Goal: Information Seeking & Learning: Compare options

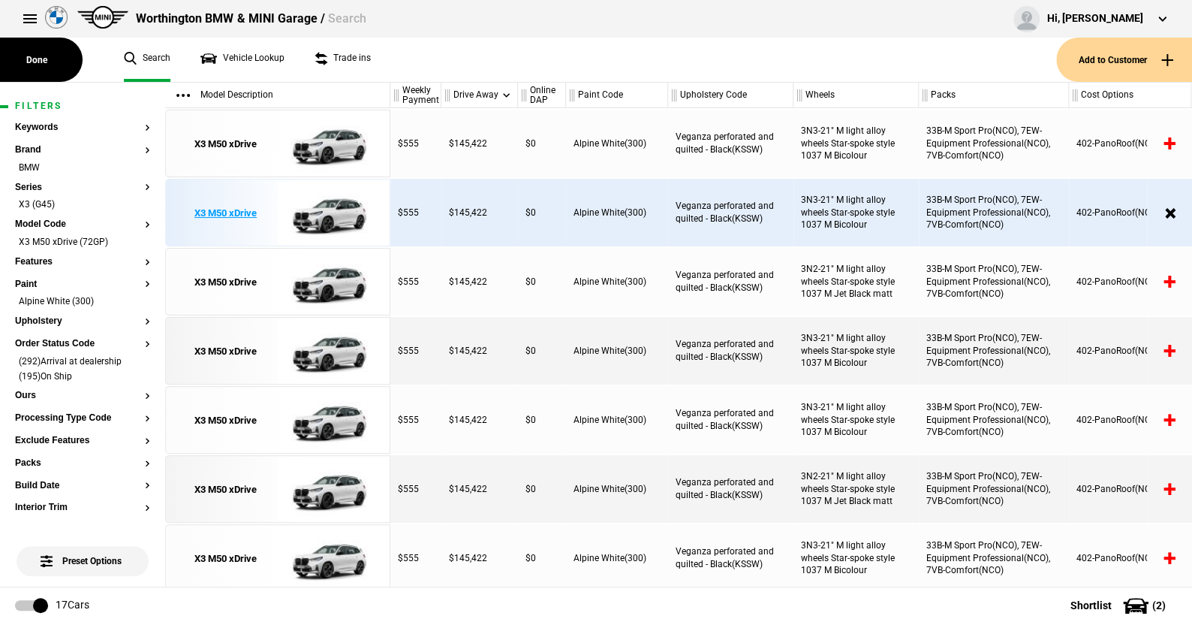
scroll to position [375, 0]
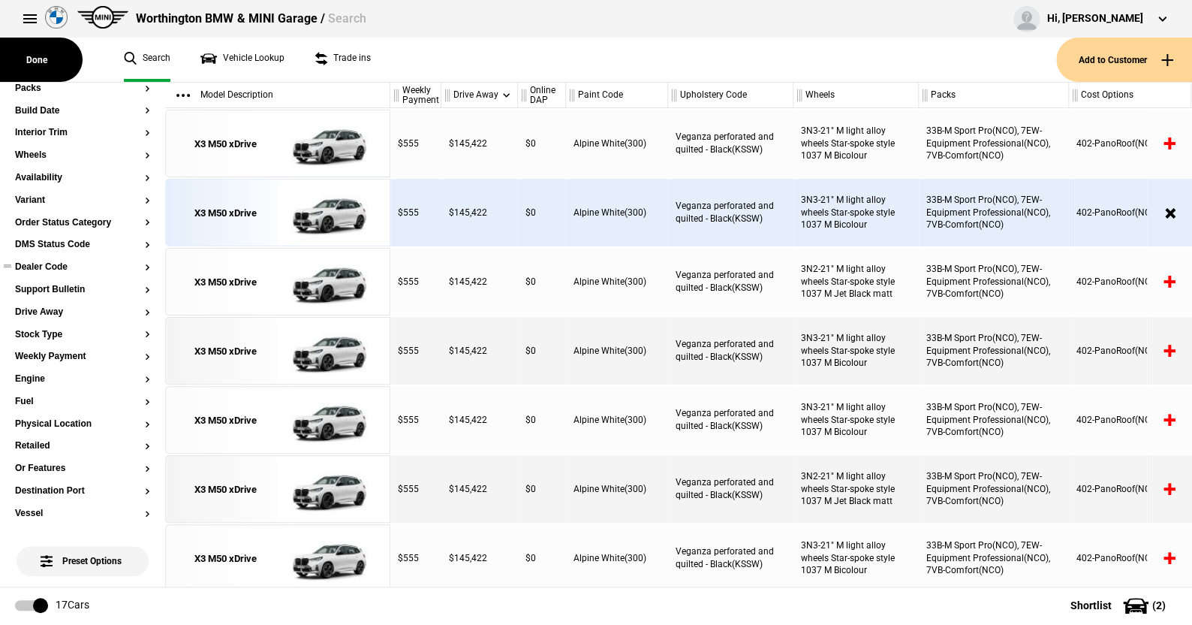
click at [64, 267] on button "Dealer Code" at bounding box center [82, 267] width 135 height 11
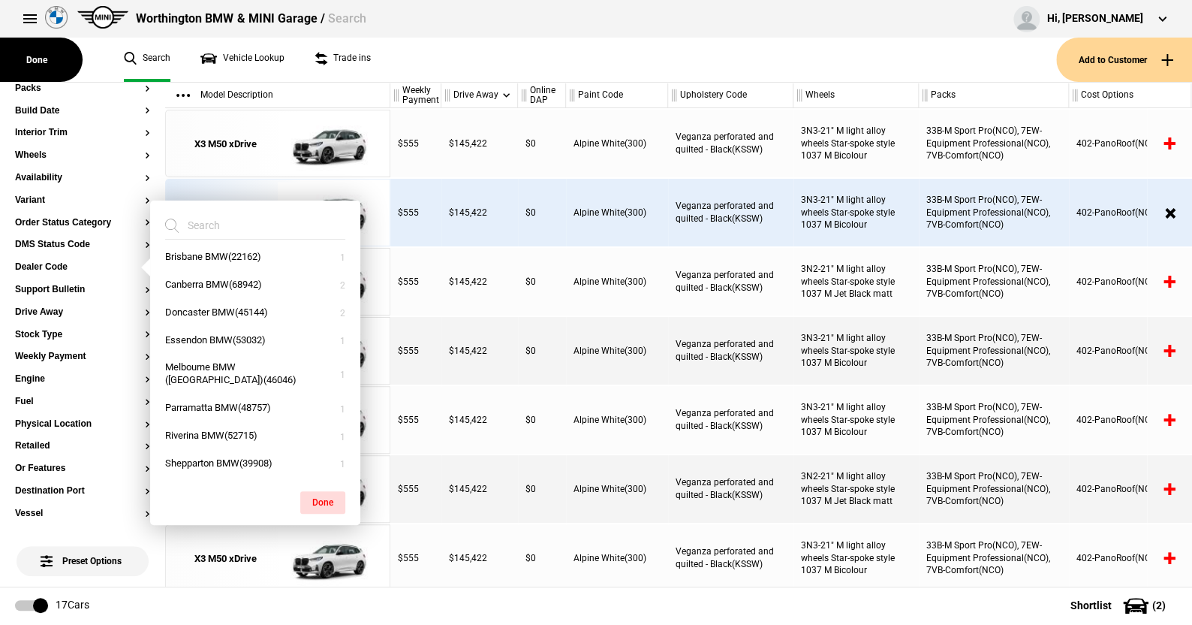
scroll to position [175, 0]
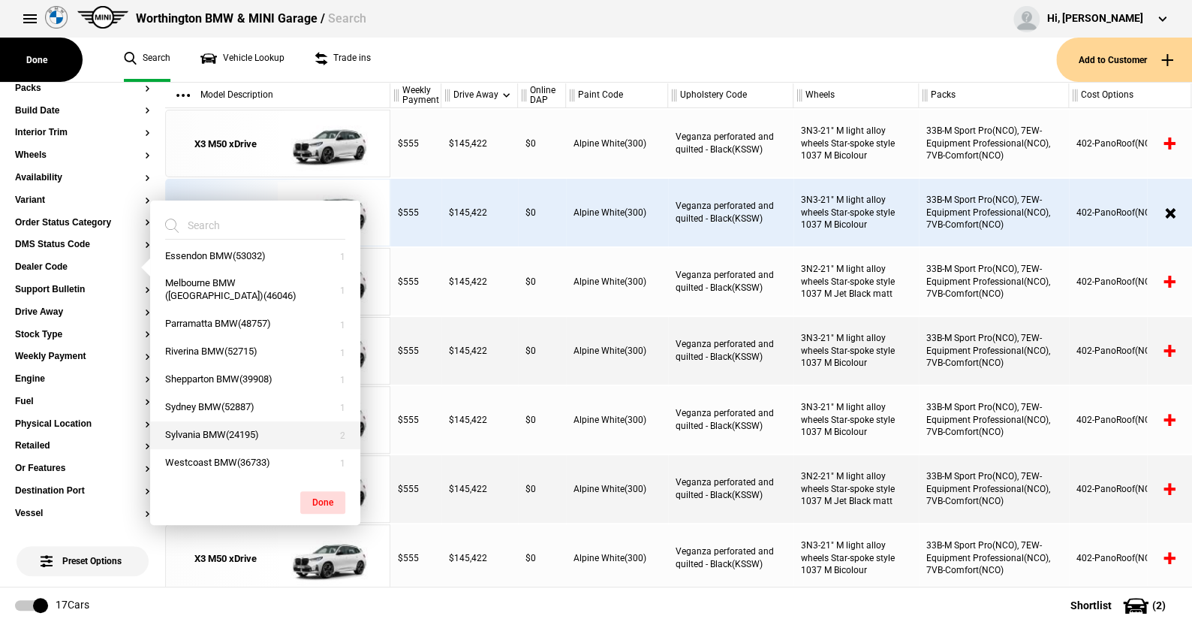
click at [212, 430] on button "Sylvania BMW(24195)" at bounding box center [255, 435] width 210 height 28
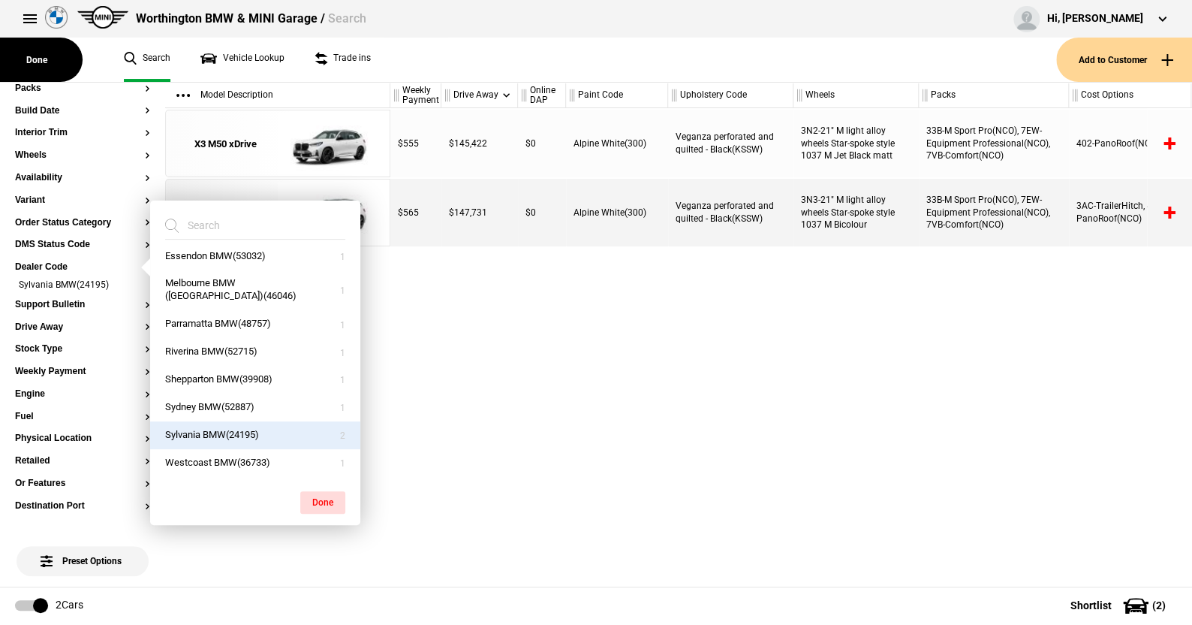
click at [418, 62] on ul "Search Vehicle Lookup Trade ins" at bounding box center [582, 60] width 947 height 44
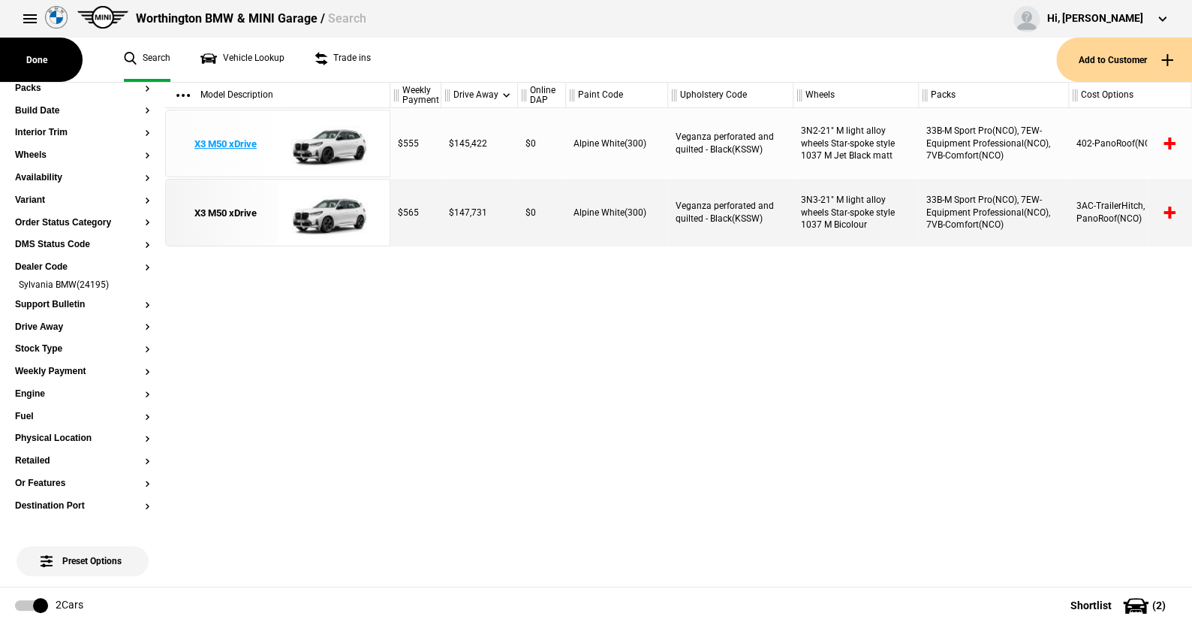
click at [340, 145] on img at bounding box center [330, 144] width 104 height 68
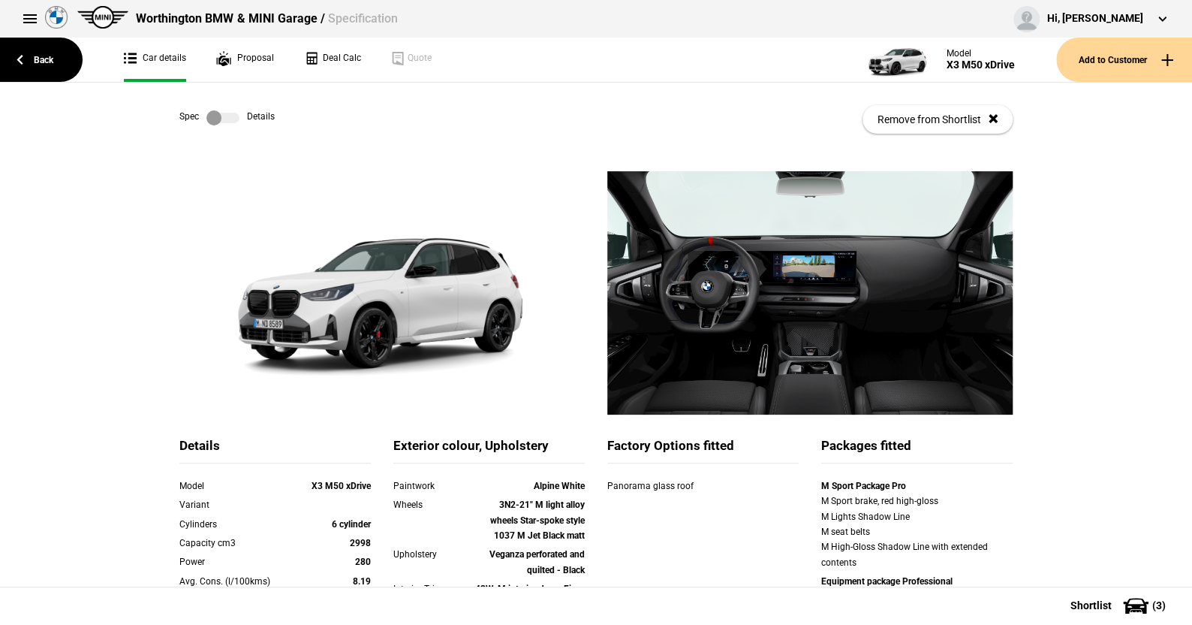
click at [228, 118] on label at bounding box center [222, 117] width 33 height 15
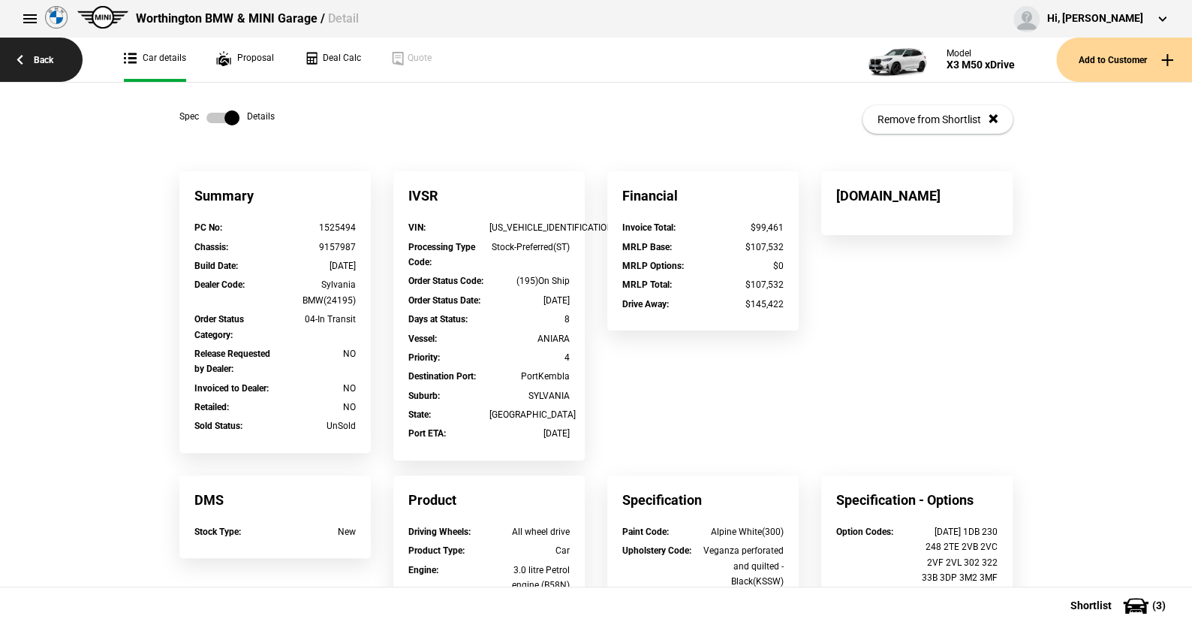
click at [49, 59] on link "Back" at bounding box center [41, 60] width 83 height 44
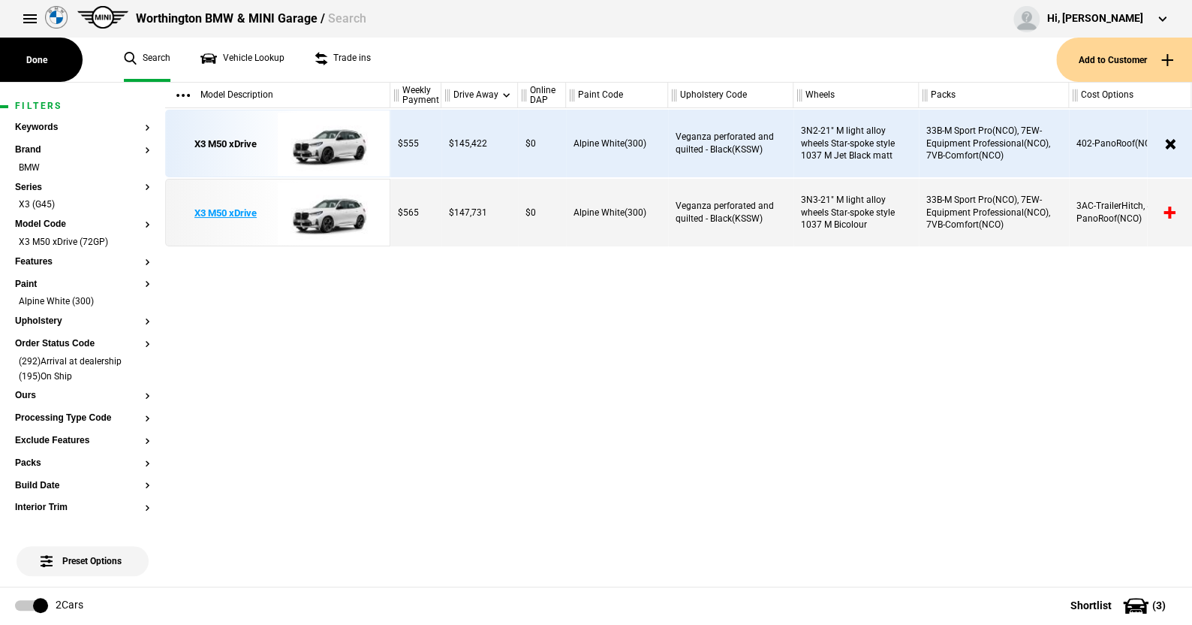
click at [343, 216] on img at bounding box center [330, 213] width 104 height 68
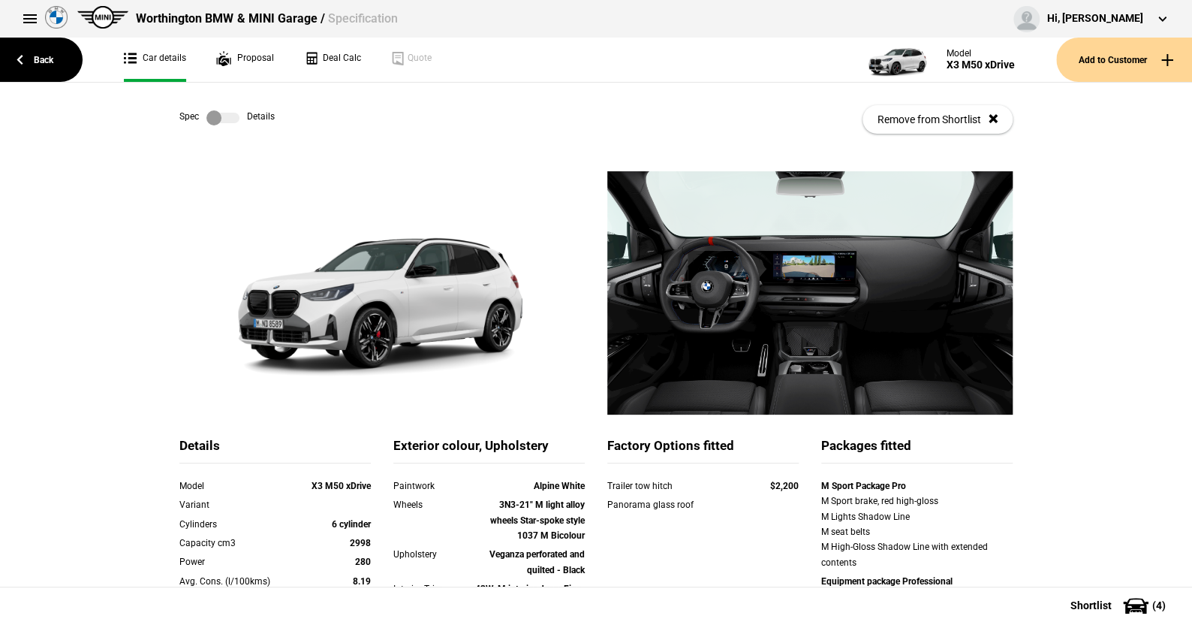
click at [228, 122] on label at bounding box center [222, 117] width 33 height 15
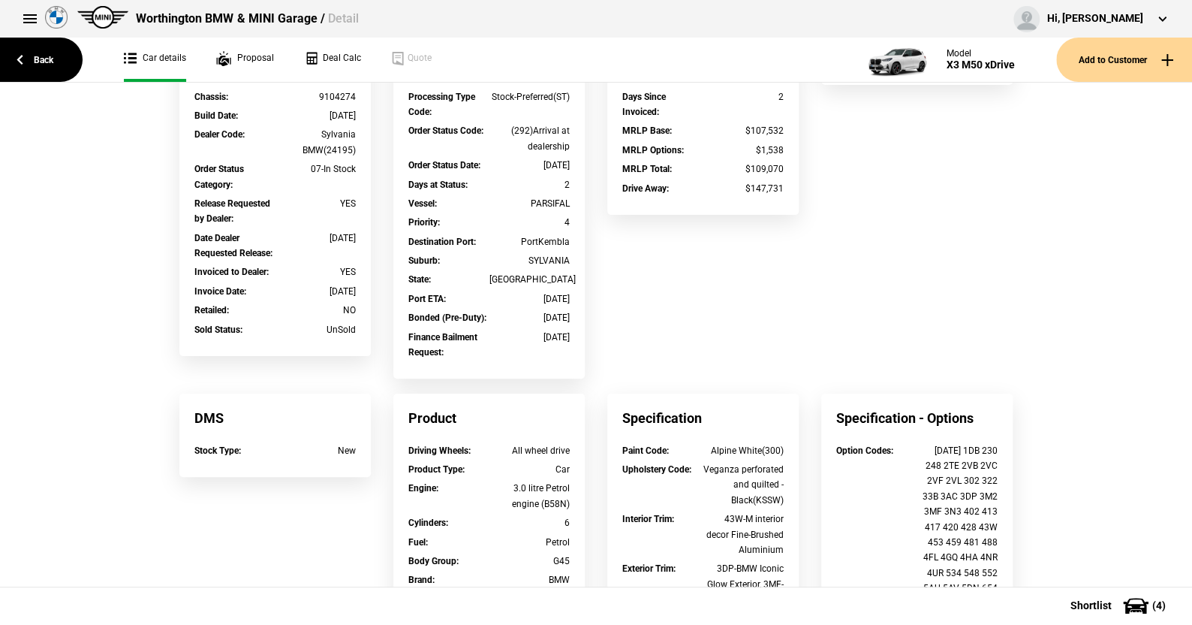
scroll to position [75, 0]
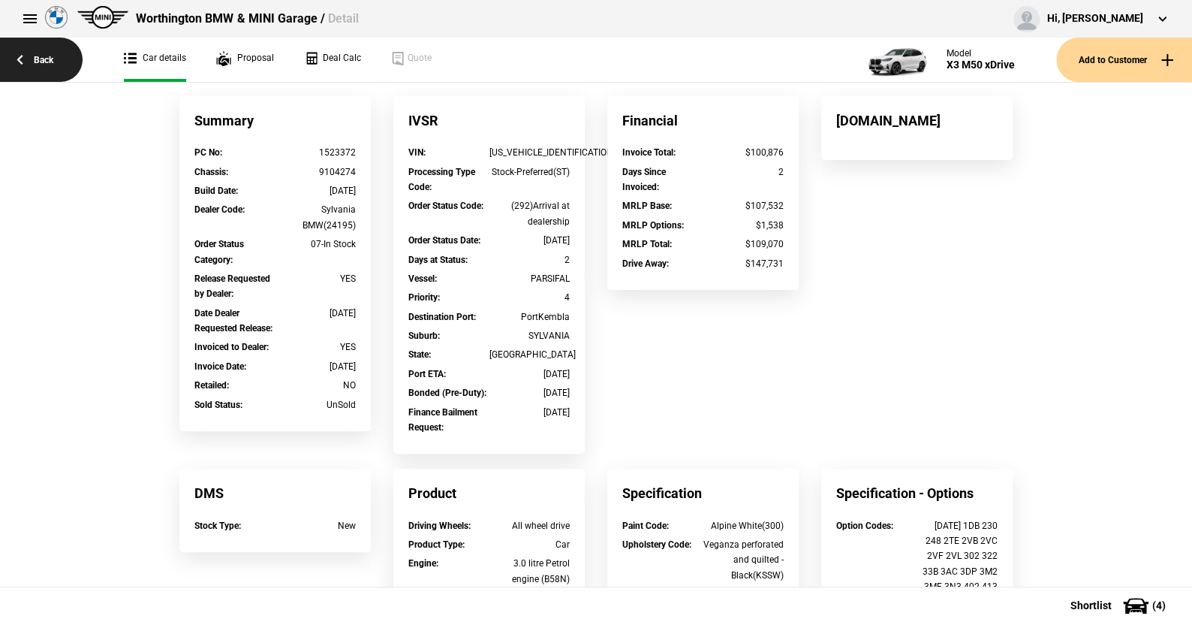
click at [47, 57] on link "Back" at bounding box center [41, 60] width 83 height 44
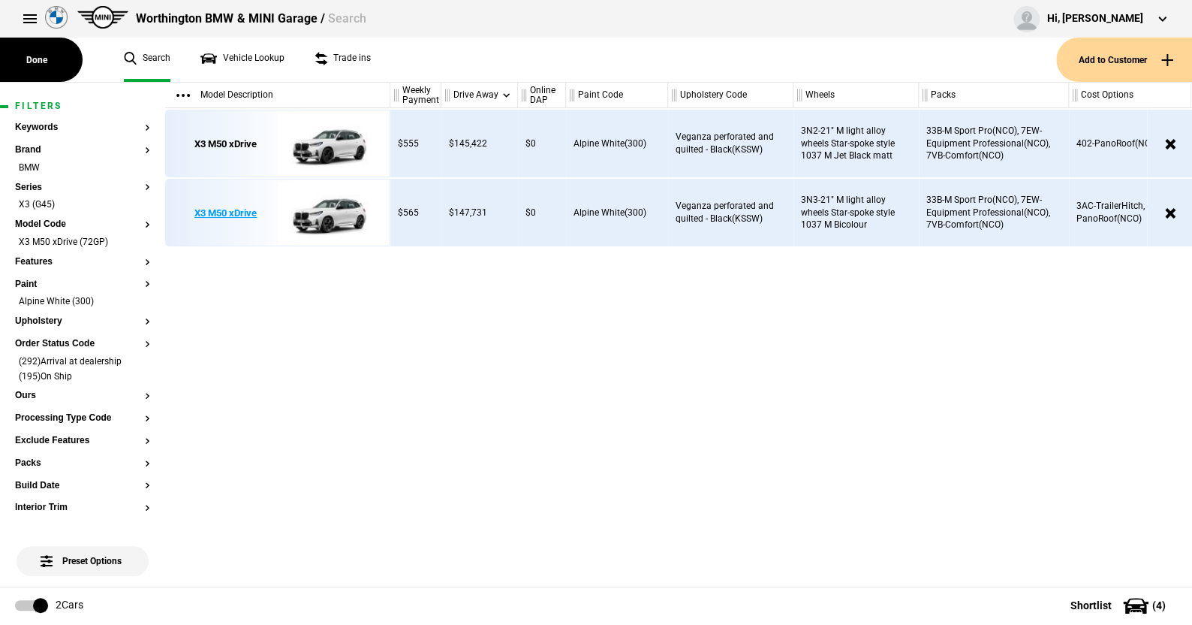
click at [335, 216] on img at bounding box center [330, 213] width 104 height 68
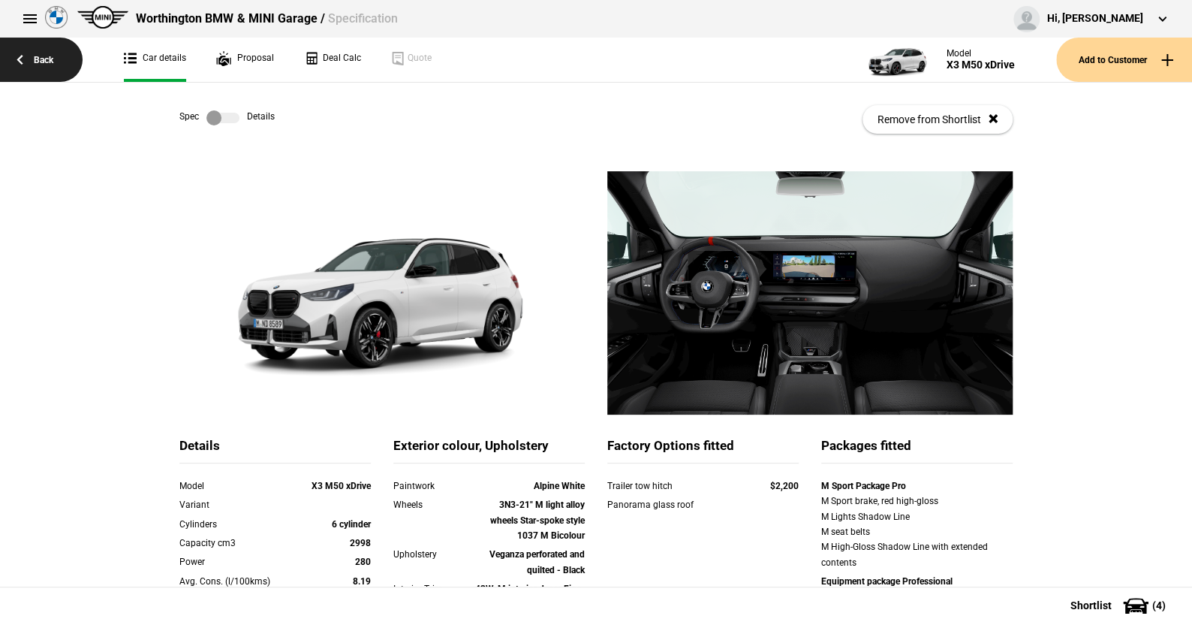
click at [44, 56] on link "Back" at bounding box center [41, 60] width 83 height 44
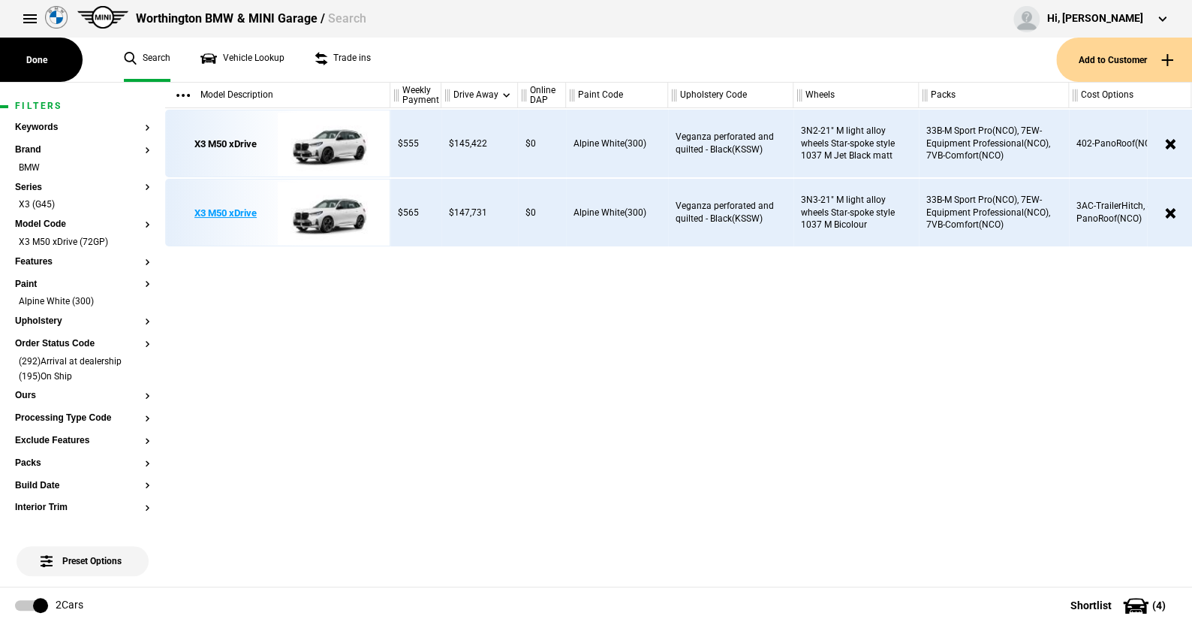
click at [338, 212] on img at bounding box center [330, 213] width 104 height 68
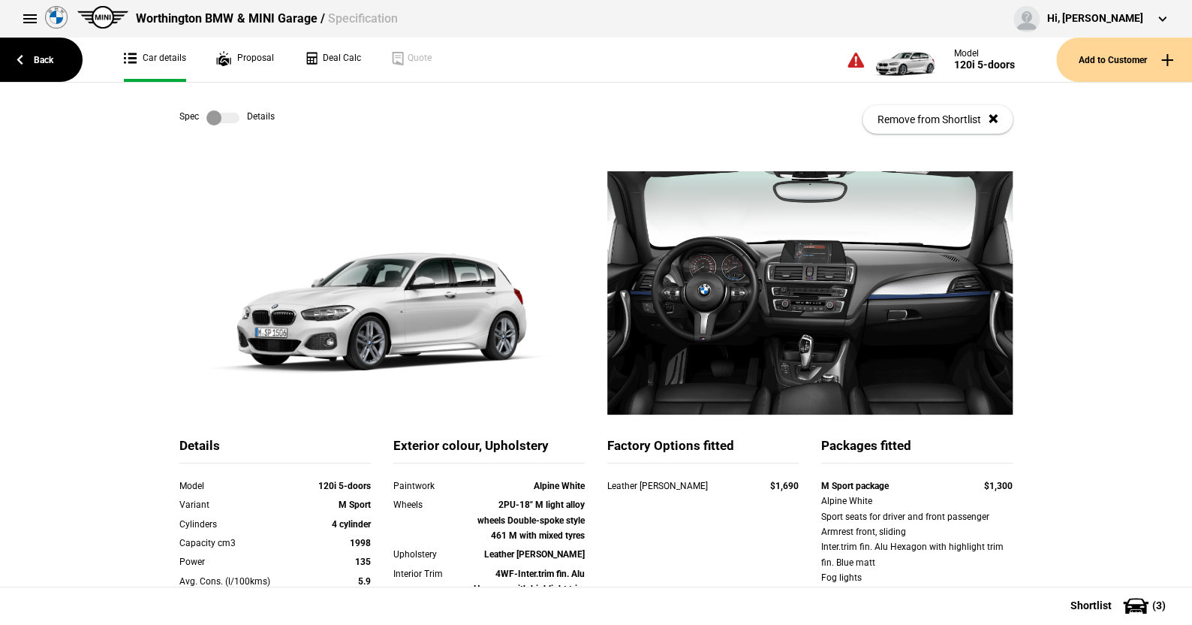
scroll to position [75, 0]
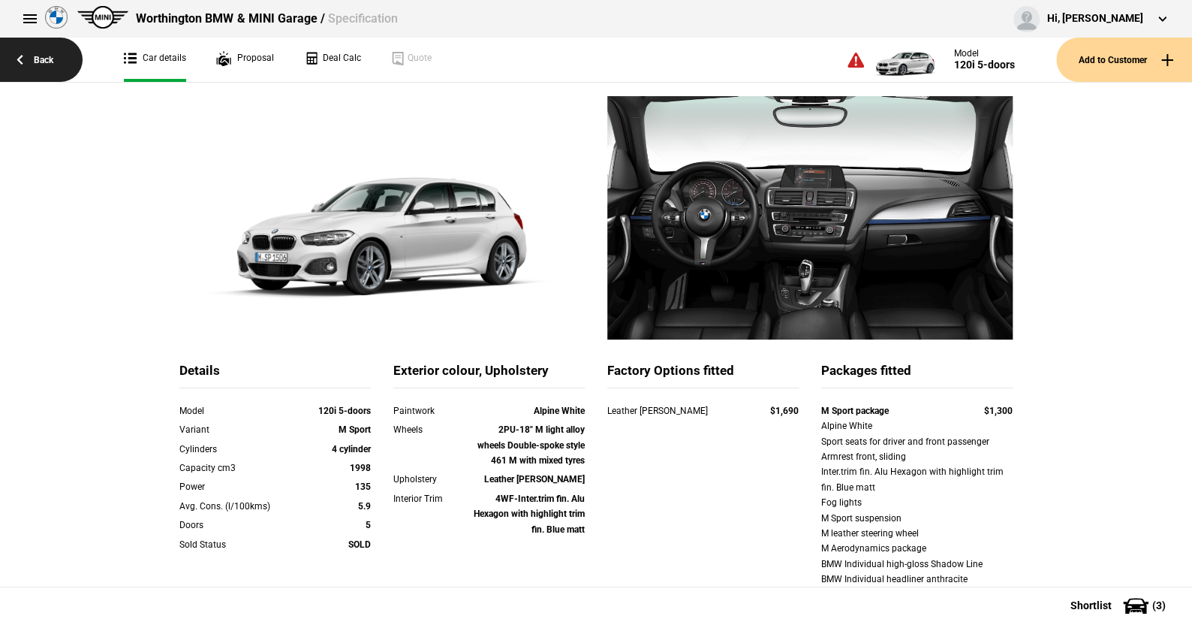
click at [39, 59] on link "Back" at bounding box center [41, 60] width 83 height 44
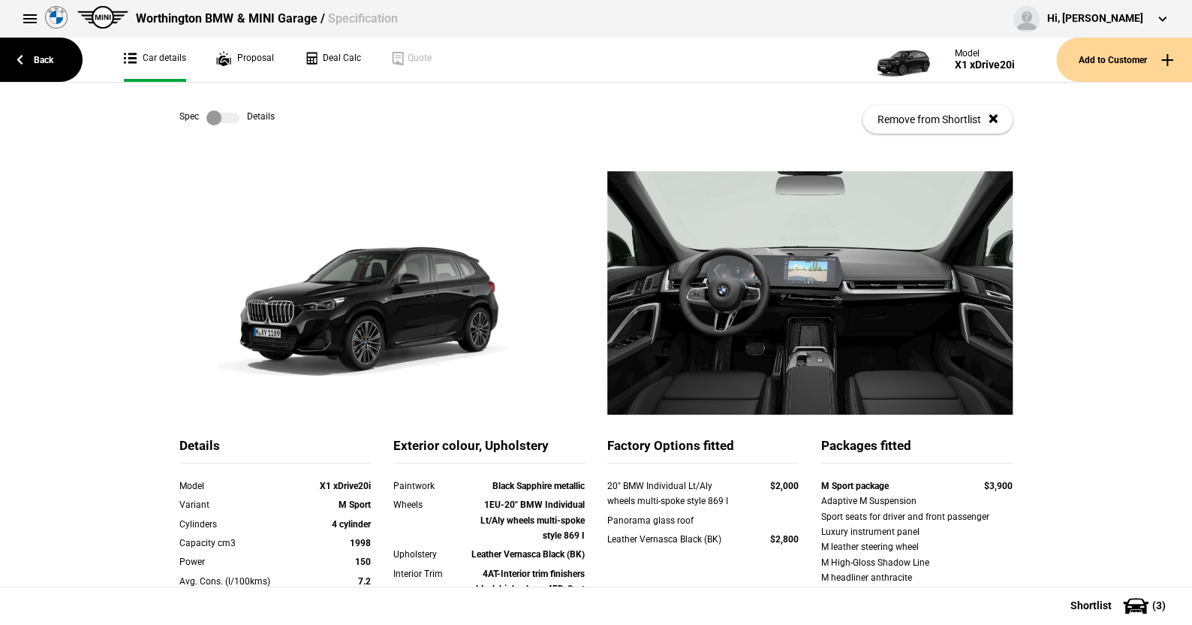
scroll to position [150, 0]
